Goal: Transaction & Acquisition: Purchase product/service

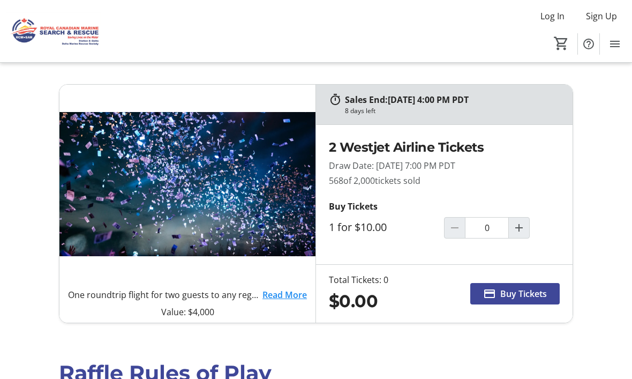
click at [285, 298] on link "Read More" at bounding box center [285, 294] width 44 height 13
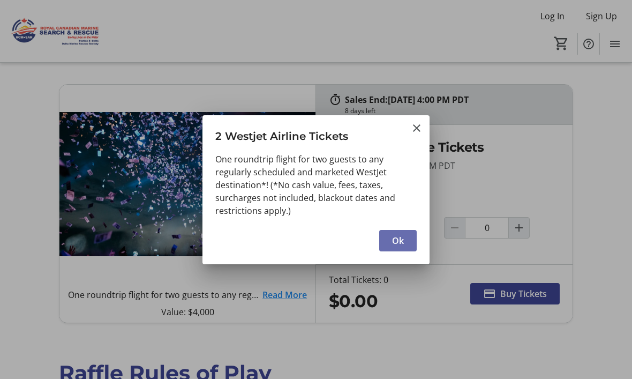
click at [402, 243] on span "Ok" at bounding box center [398, 240] width 12 height 13
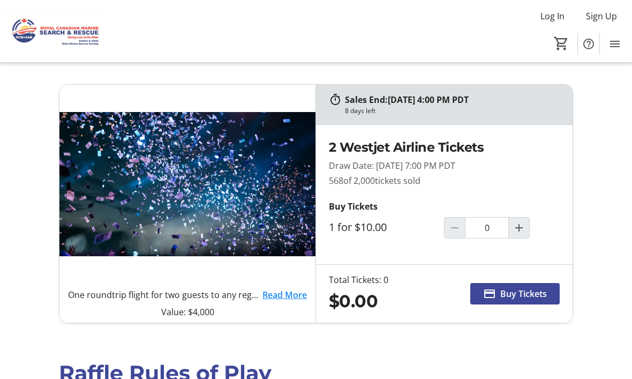
click at [525, 231] on mat-icon "Increment by one" at bounding box center [519, 227] width 13 height 13
click at [527, 227] on span "Increment by one" at bounding box center [519, 228] width 20 height 20
type input "2"
click at [518, 294] on span "Buy Tickets" at bounding box center [523, 293] width 47 height 13
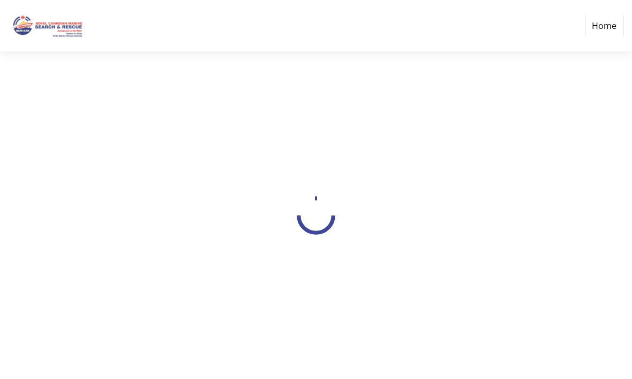
select select "CA"
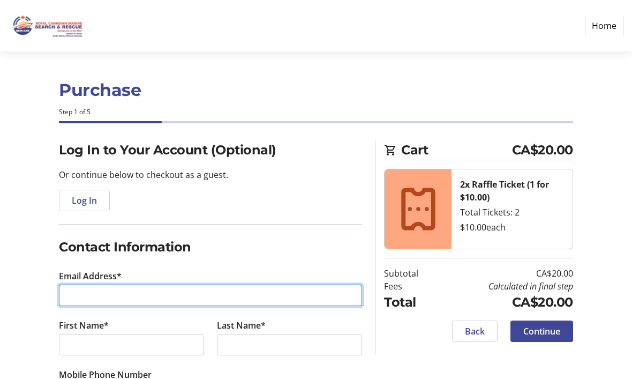
click at [91, 298] on input "Email Address*" at bounding box center [210, 295] width 303 height 21
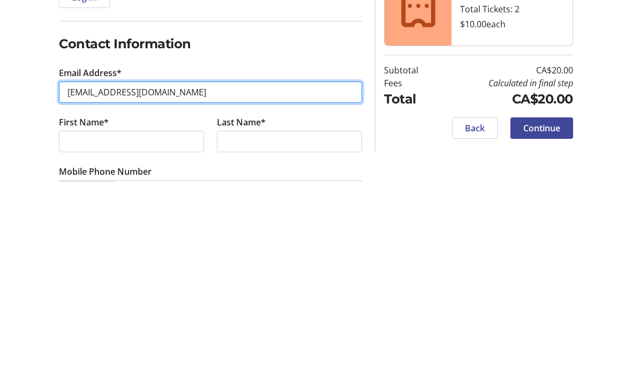
type input "[EMAIL_ADDRESS][DOMAIN_NAME]"
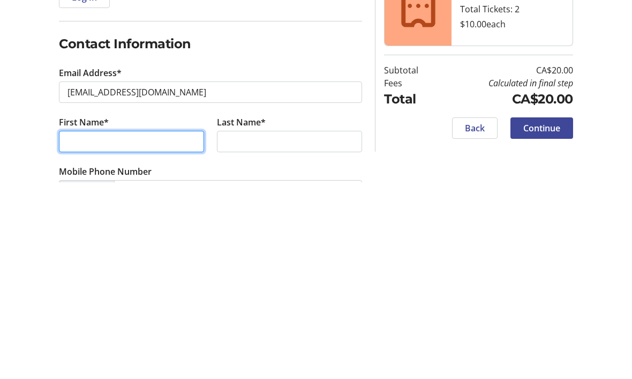
click at [95, 328] on input "First Name*" at bounding box center [131, 338] width 145 height 21
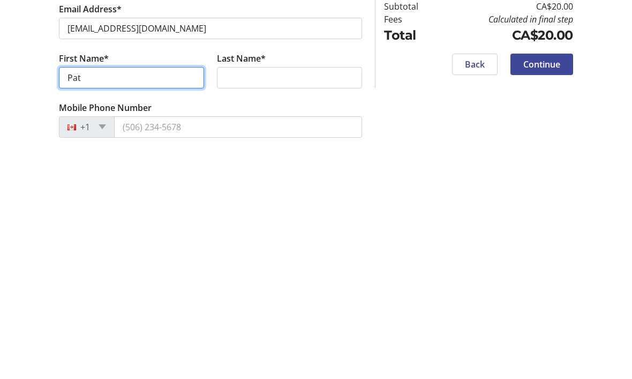
type input "Pat"
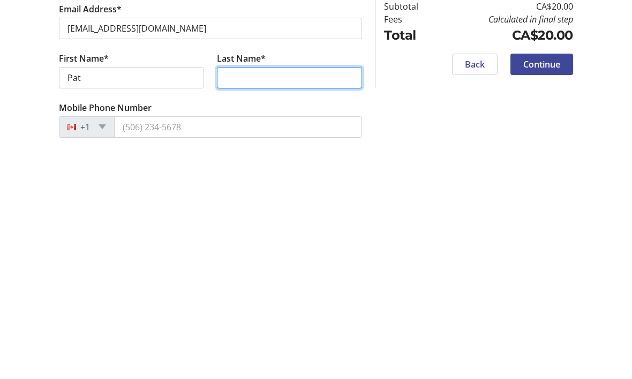
click at [243, 294] on input "Last Name*" at bounding box center [289, 304] width 145 height 21
type input "[PERSON_NAME]"
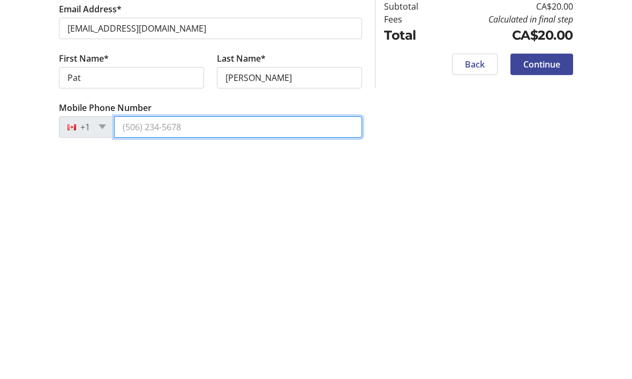
click at [198, 343] on input "Mobile Phone Number" at bounding box center [238, 353] width 248 height 21
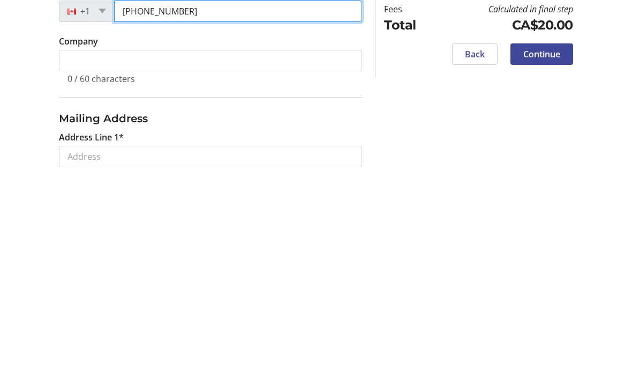
scroll to position [186, 0]
type input "[PHONE_NUMBER]"
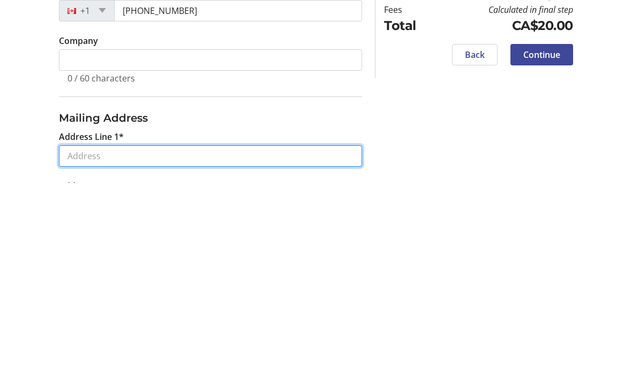
click at [95, 342] on input "Address Line 1*" at bounding box center [210, 352] width 303 height 21
type input "a"
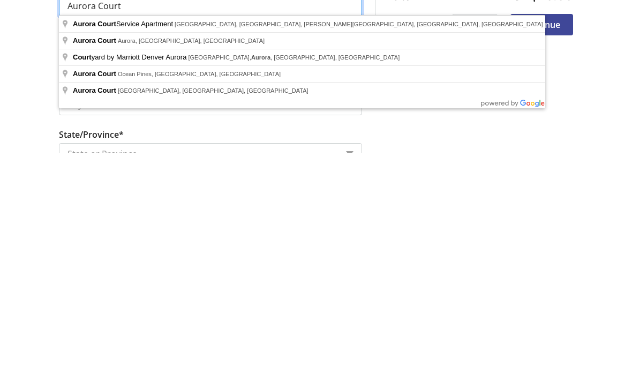
scroll to position [313, 0]
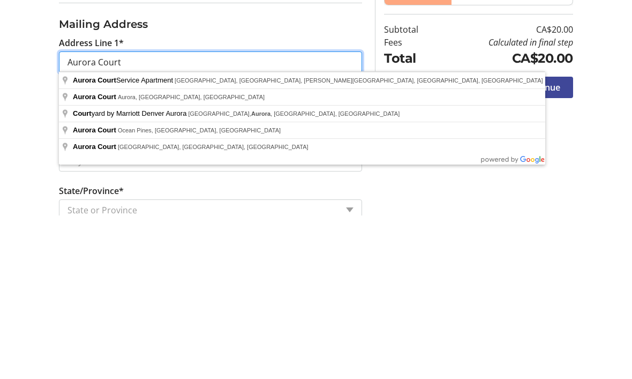
click at [63, 215] on input "Aurora Court" at bounding box center [210, 225] width 303 height 21
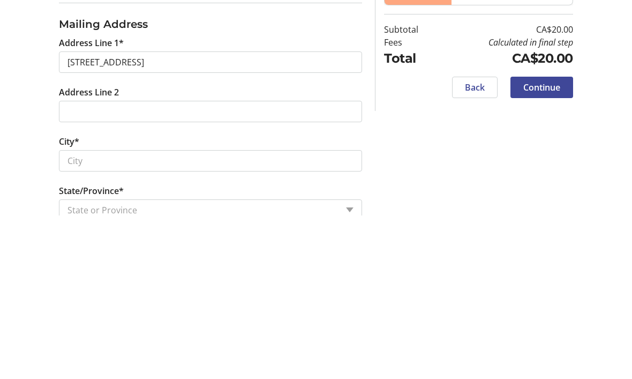
scroll to position [477, 0]
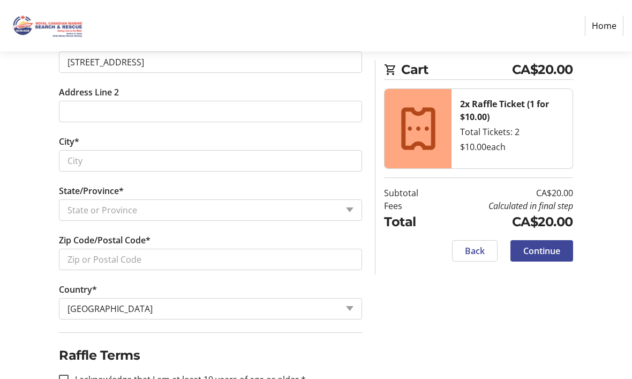
type input "[STREET_ADDRESS]"
type input "Delta"
select select "BC"
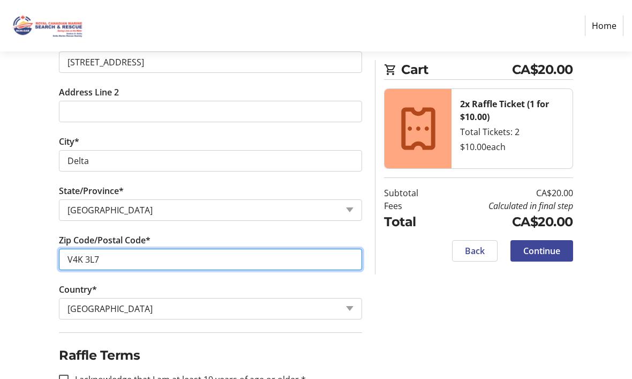
click at [145, 250] on input "V4K 3L7" at bounding box center [210, 259] width 303 height 21
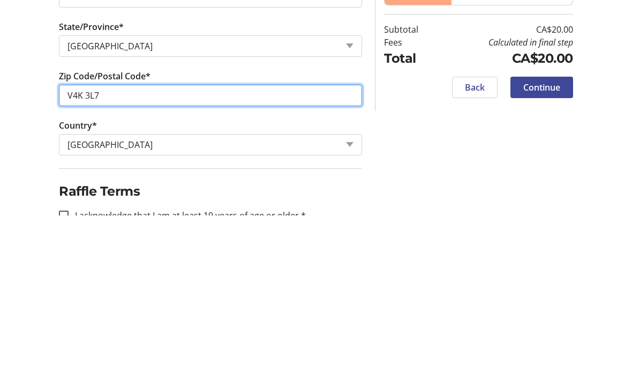
click at [125, 249] on input "V4K 3L7" at bounding box center [210, 259] width 303 height 21
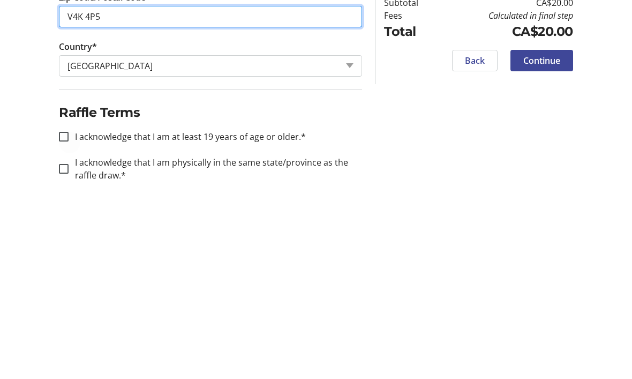
type input "V4K 4P5"
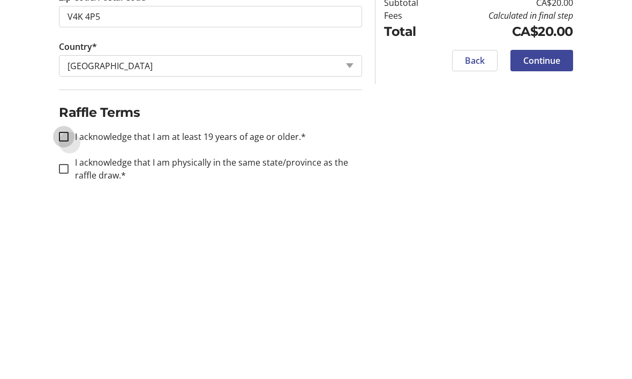
click at [68, 323] on input "I acknowledge that I am at least 19 years of age or older.*" at bounding box center [64, 328] width 10 height 10
checkbox input "true"
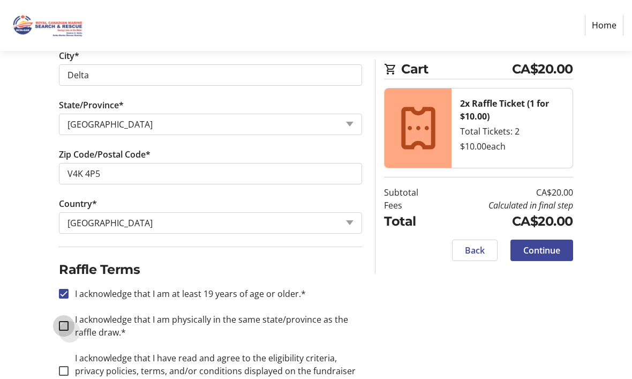
click at [68, 326] on input "I acknowledge that I am physically in the same state/province as the raffle dra…" at bounding box center [64, 327] width 10 height 10
checkbox input "true"
click at [70, 370] on div at bounding box center [64, 371] width 26 height 26
checkbox input "true"
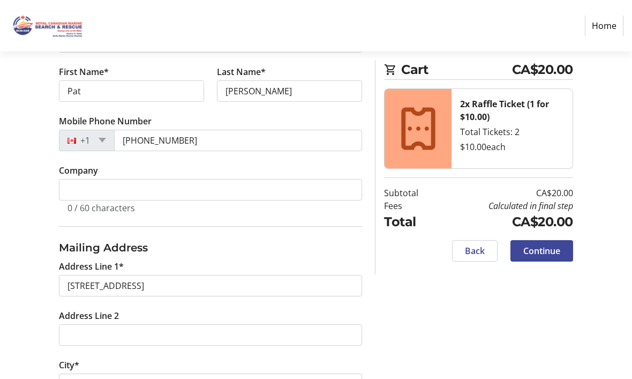
scroll to position [250, 0]
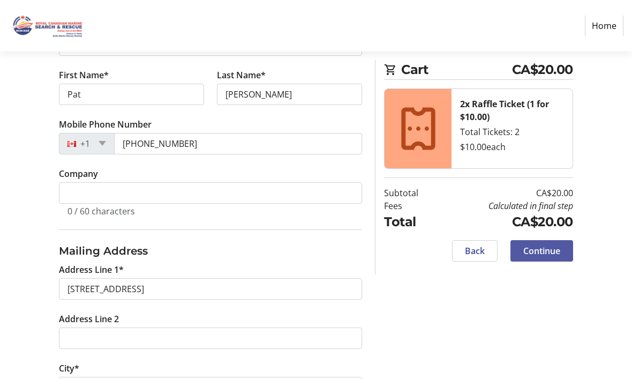
click at [542, 251] on span "Continue" at bounding box center [542, 250] width 37 height 13
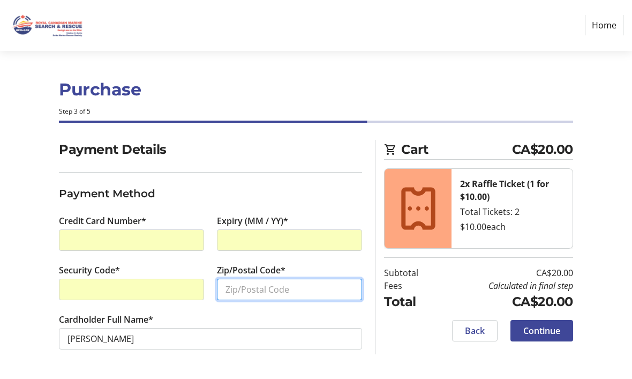
click at [260, 279] on input "Zip/Postal Code*" at bounding box center [289, 289] width 145 height 21
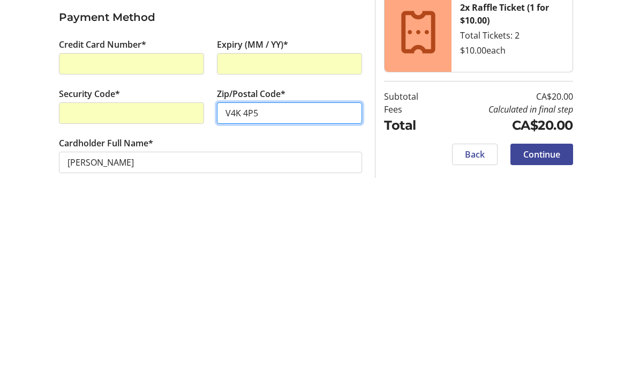
type input "V4K 4P5"
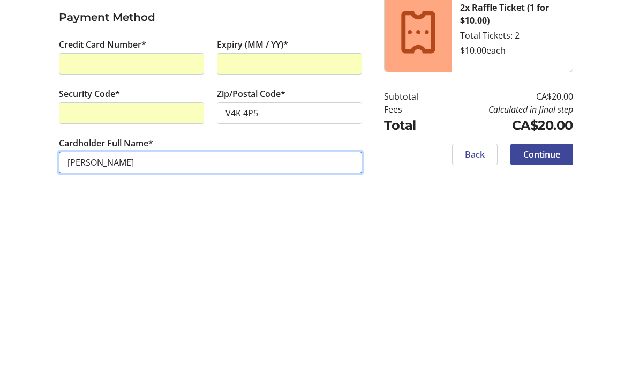
click at [126, 328] on input "[PERSON_NAME]" at bounding box center [210, 338] width 303 height 21
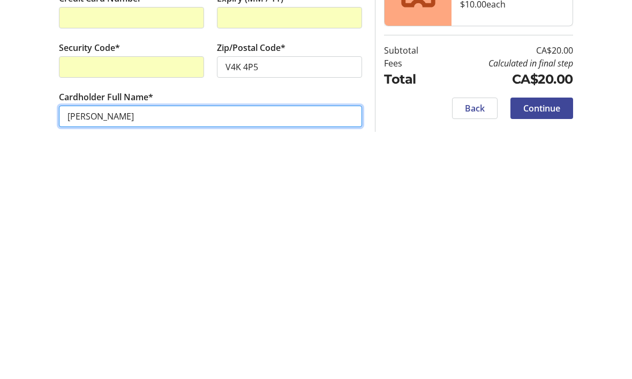
type input "[PERSON_NAME]"
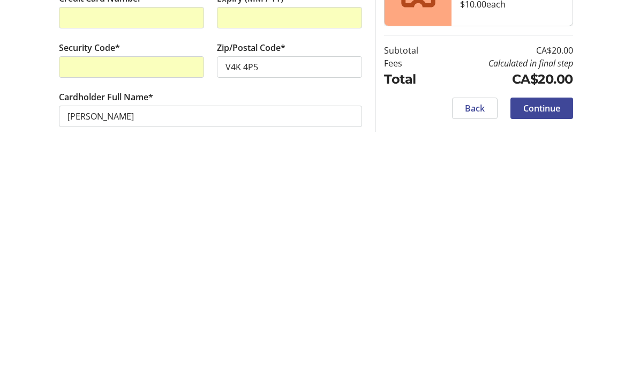
click at [551, 325] on span "Continue" at bounding box center [542, 331] width 37 height 13
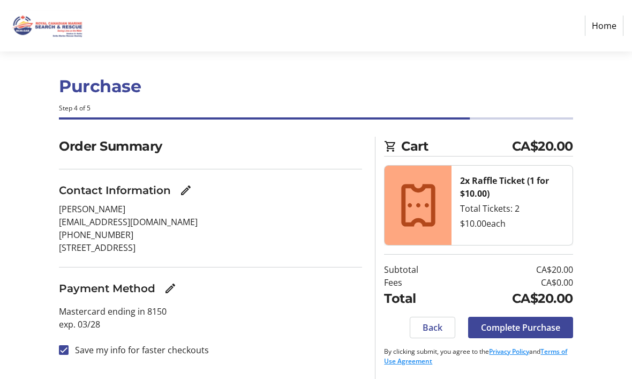
click at [529, 321] on span "Complete Purchase" at bounding box center [520, 327] width 79 height 13
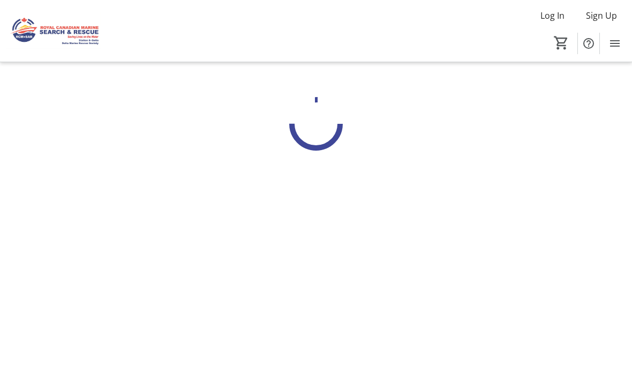
scroll to position [1, 0]
